Goal: Navigation & Orientation: Find specific page/section

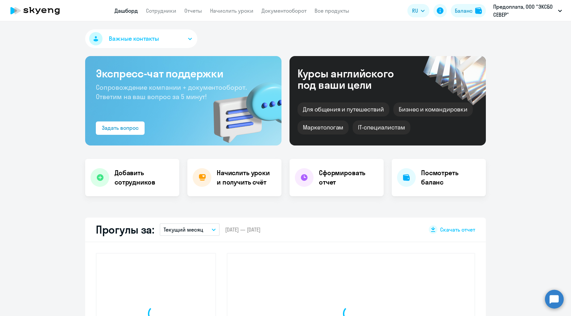
select select "30"
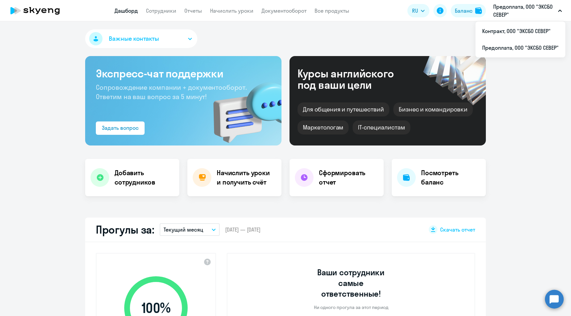
click at [520, 11] on p "Предоплата, ООО "ЭКСБО СЕВЕР"" at bounding box center [524, 11] width 62 height 16
click at [62, 16] on icon at bounding box center [35, 10] width 59 height 17
click at [43, 11] on icon at bounding box center [35, 10] width 59 height 17
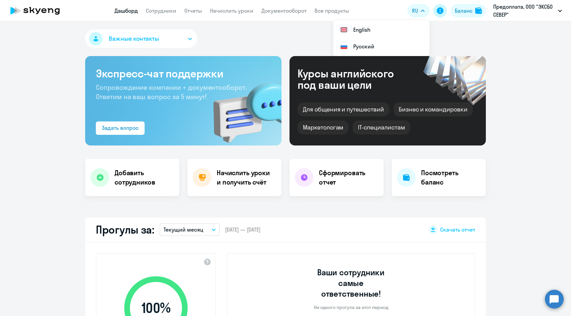
click at [441, 12] on icon at bounding box center [440, 10] width 7 height 7
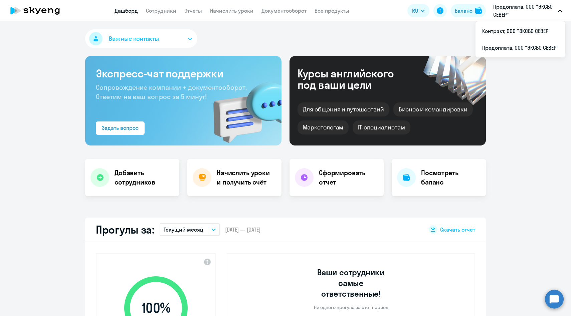
click at [551, 8] on p "Предоплата, ООО "ЭКСБО СЕВЕР"" at bounding box center [524, 11] width 62 height 16
click at [531, 19] on app-header "Дашборд Сотрудники Отчеты Начислить уроки Документооборот Все продукты Дашборд …" at bounding box center [285, 10] width 571 height 21
click at [516, 49] on li "Предоплата, ООО "ЭКСБО СЕВЕР"" at bounding box center [520, 47] width 90 height 17
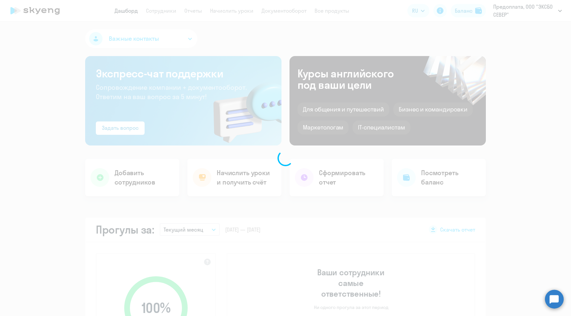
select select "30"
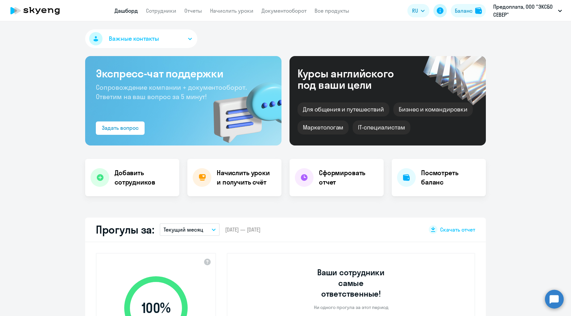
click at [440, 15] on button at bounding box center [439, 10] width 13 height 13
click at [423, 8] on button "RU" at bounding box center [418, 10] width 22 height 13
click at [339, 11] on link "Все продукты" at bounding box center [331, 10] width 35 height 7
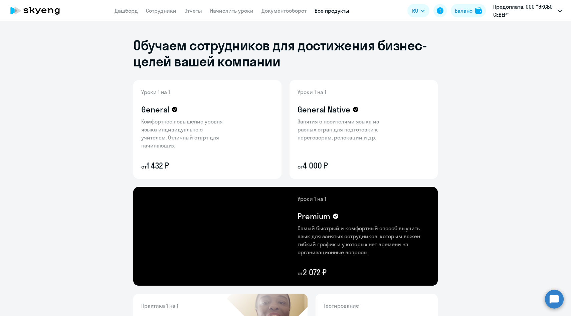
click at [295, 14] on app-menu-item-link "Документооборот" at bounding box center [283, 11] width 45 height 8
click at [291, 10] on link "Документооборот" at bounding box center [283, 10] width 45 height 7
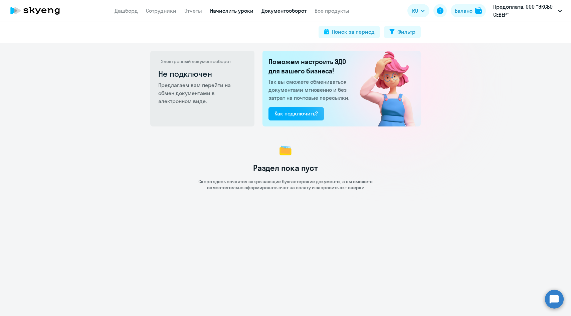
click at [245, 13] on link "Начислить уроки" at bounding box center [231, 10] width 43 height 7
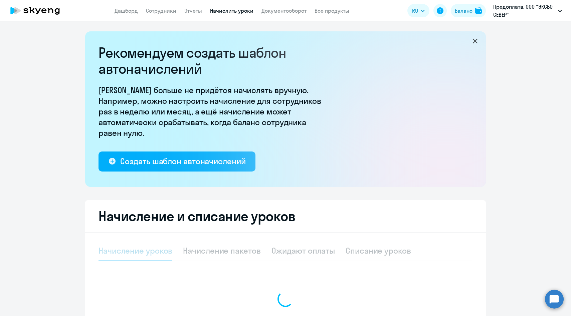
select select "10"
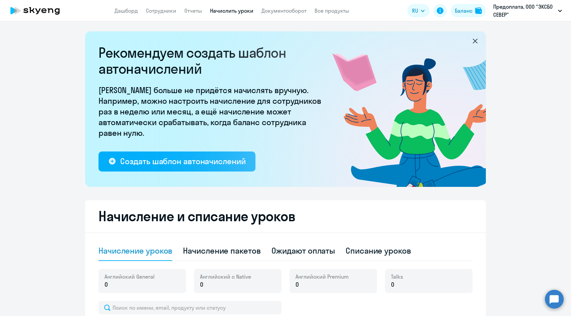
click at [190, 16] on app-header "Дашборд Сотрудники Отчеты Начислить уроки Документооборот Все продукты Дашборд …" at bounding box center [285, 10] width 571 height 21
click at [190, 10] on link "Отчеты" at bounding box center [193, 10] width 18 height 7
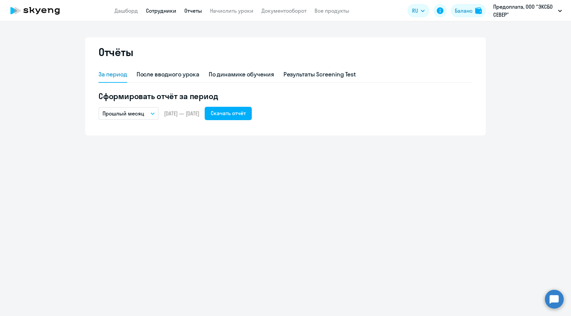
click at [157, 14] on link "Сотрудники" at bounding box center [161, 10] width 30 height 7
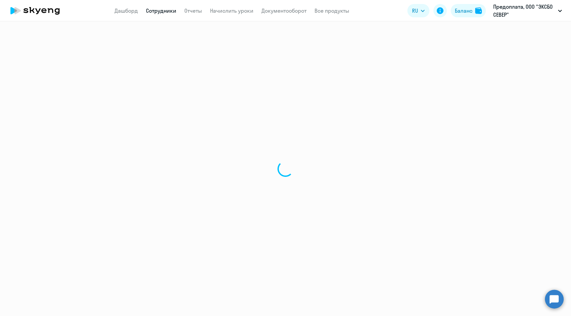
select select "30"
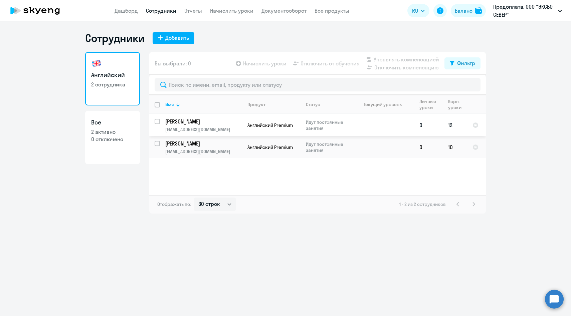
click at [199, 126] on td "[PERSON_NAME] [EMAIL_ADDRESS][DOMAIN_NAME]" at bounding box center [201, 125] width 82 height 22
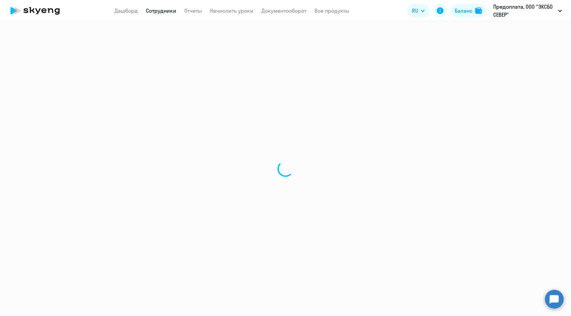
select select "english"
